Goal: Task Accomplishment & Management: Complete application form

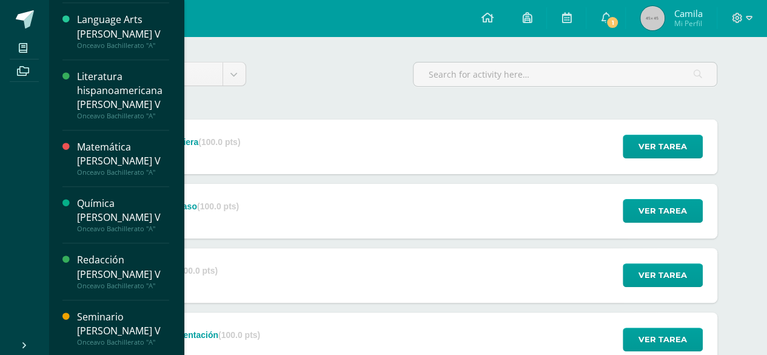
scroll to position [86, 0]
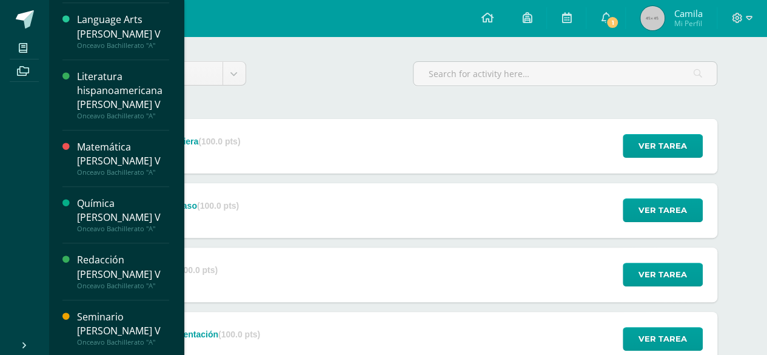
click at [110, 196] on div "Química [PERSON_NAME] V" at bounding box center [123, 210] width 92 height 28
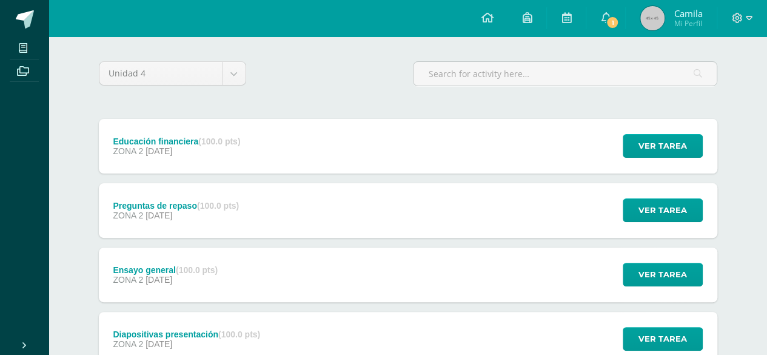
scroll to position [0, 0]
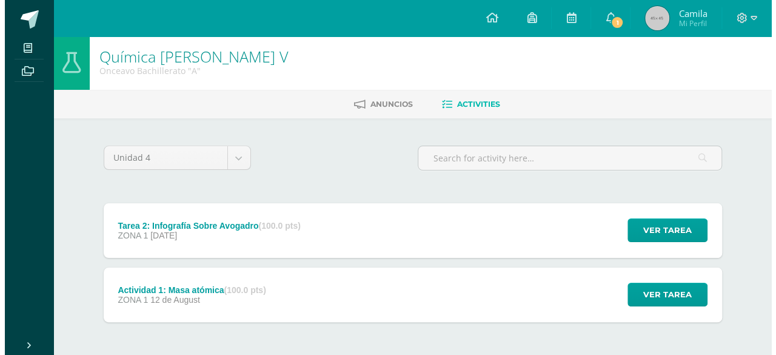
scroll to position [2, 0]
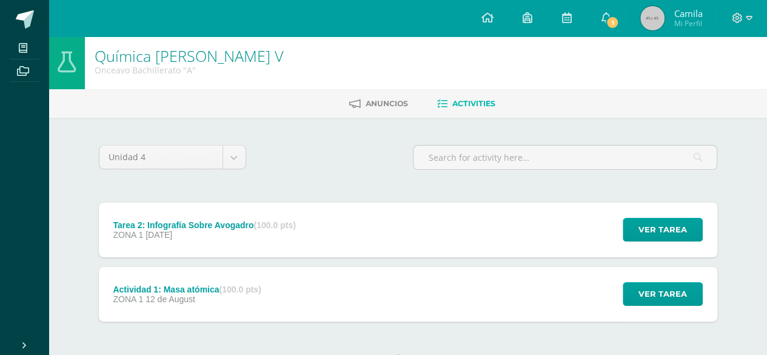
click at [226, 247] on div "Tarea 2: Infografía Sobre Avogadro (100.0 pts) ZONA 1 [DATE]" at bounding box center [205, 230] width 212 height 55
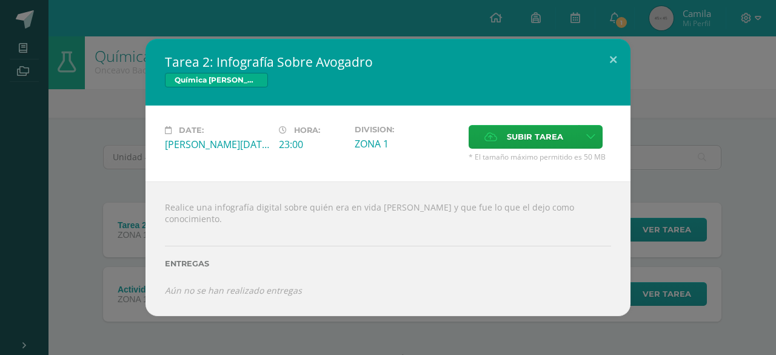
drag, startPoint x: 221, startPoint y: 215, endPoint x: 157, endPoint y: 200, distance: 65.5
click at [157, 200] on div "Realice una infografía digital sobre quién era en vida Amadeo Avogadro y que fu…" at bounding box center [388, 248] width 485 height 134
copy div "Realice una infografía digital sobre quién era en vida Amadeo Avogadro y que fu…"
click at [408, 203] on div "Realice una infografía digital sobre quién era en vida Amadeo Avogadro y que fu…" at bounding box center [388, 248] width 485 height 134
click at [512, 138] on span "Subir tarea" at bounding box center [535, 137] width 56 height 22
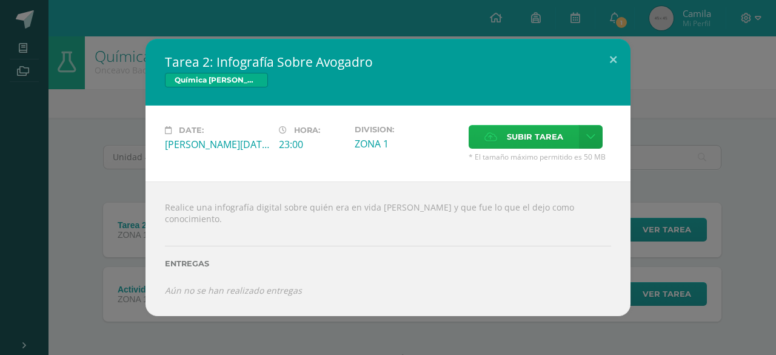
click at [0, 0] on input "Subir tarea" at bounding box center [0, 0] width 0 height 0
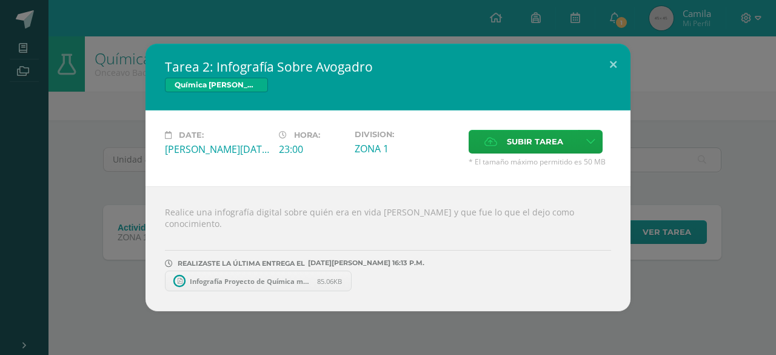
scroll to position [0, 0]
click at [654, 303] on div "Tarea 2: Infografía Sobre Avogadro Química Bach V Date: Wednesday 13 de August …" at bounding box center [388, 177] width 767 height 267
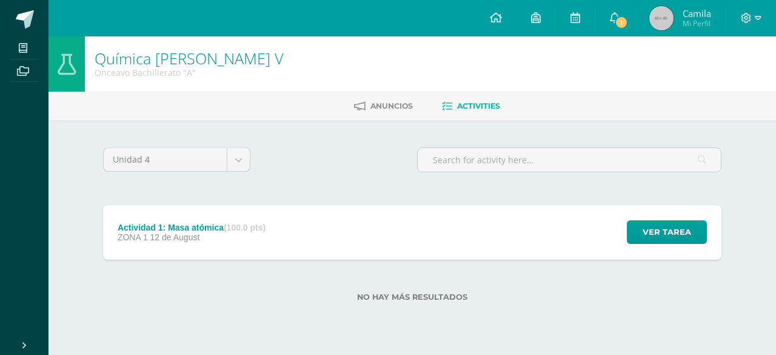
click at [371, 236] on div "Actividad 1: Masa atómica (100.0 pts) ZONA 1 12 de August Ver tarea Actividad 1…" at bounding box center [412, 232] width 619 height 55
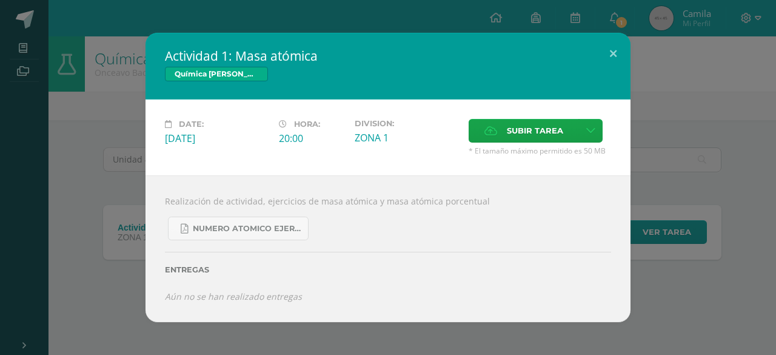
click at [695, 316] on div "Actividad 1: Masa atómica Química Bach V Date: Tuesday 12 de August Hora: 20:00…" at bounding box center [388, 177] width 767 height 289
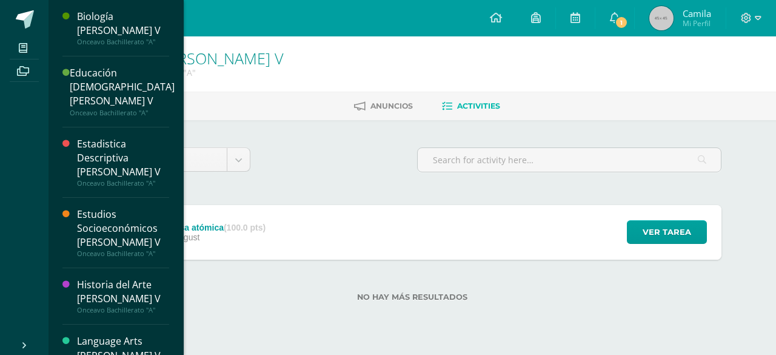
click at [109, 207] on div "Estudios Socioeconómicos [PERSON_NAME] V" at bounding box center [123, 228] width 92 height 42
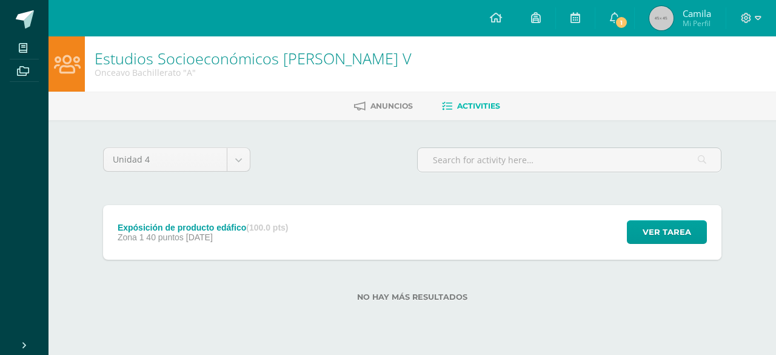
click at [245, 230] on div "Expósición de producto edáfico (100.0 pts)" at bounding box center [203, 228] width 171 height 10
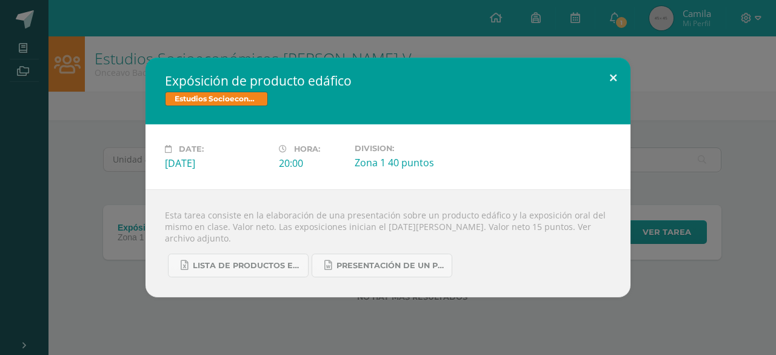
click at [617, 80] on button at bounding box center [613, 78] width 35 height 41
